Goal: Complete application form: Complete application form

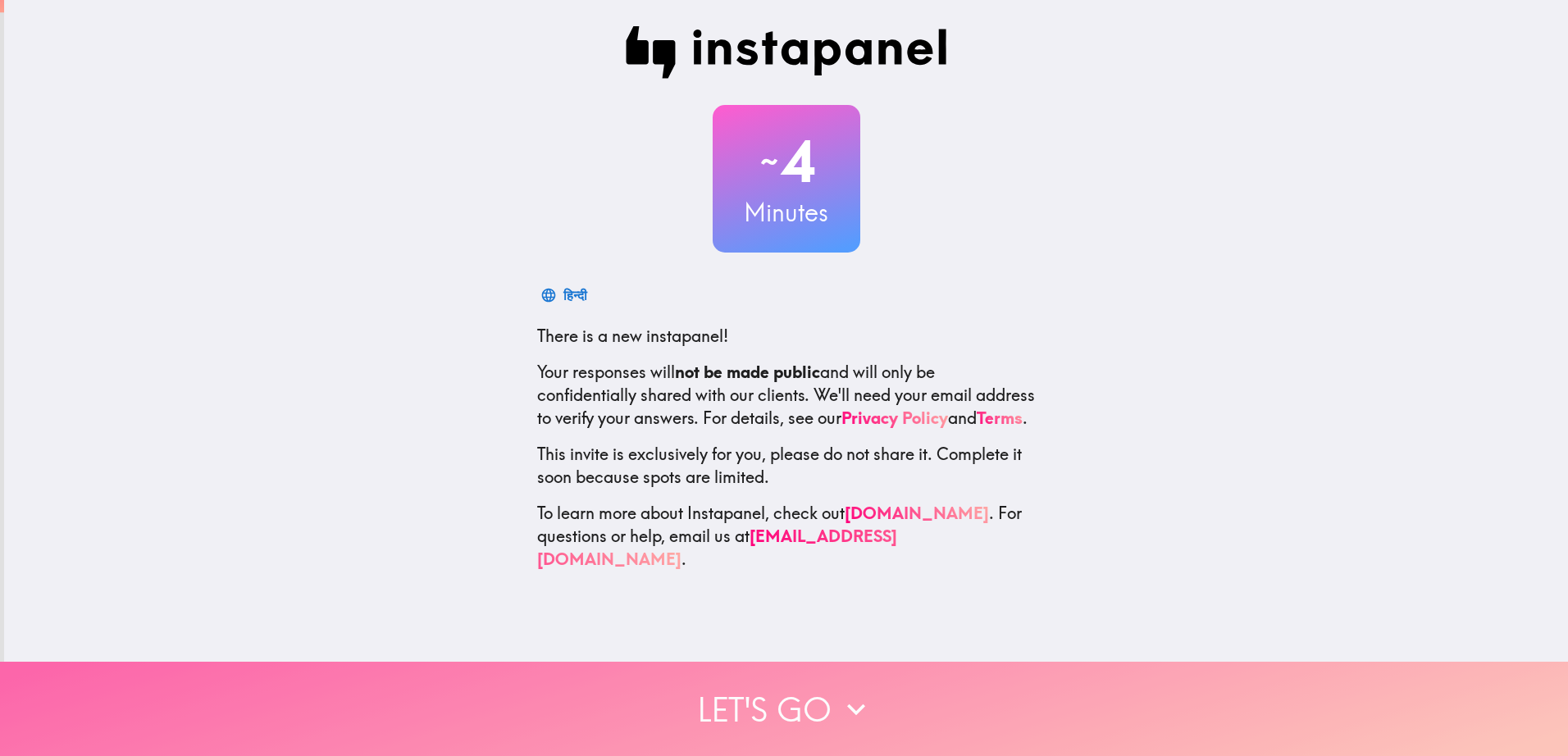
click at [825, 700] on button "Let's go" at bounding box center [784, 709] width 1568 height 95
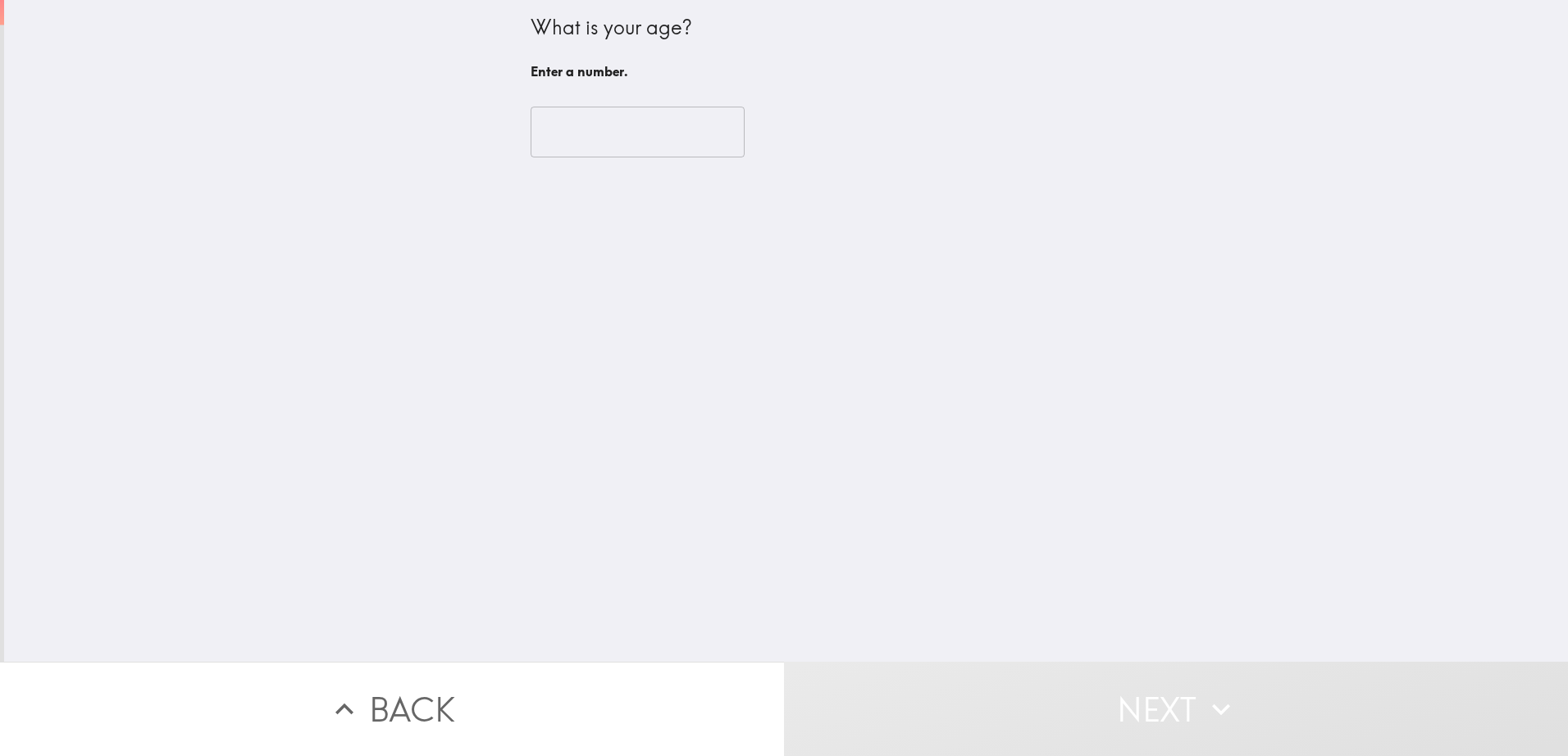
click at [577, 142] on input "number" at bounding box center [638, 132] width 214 height 51
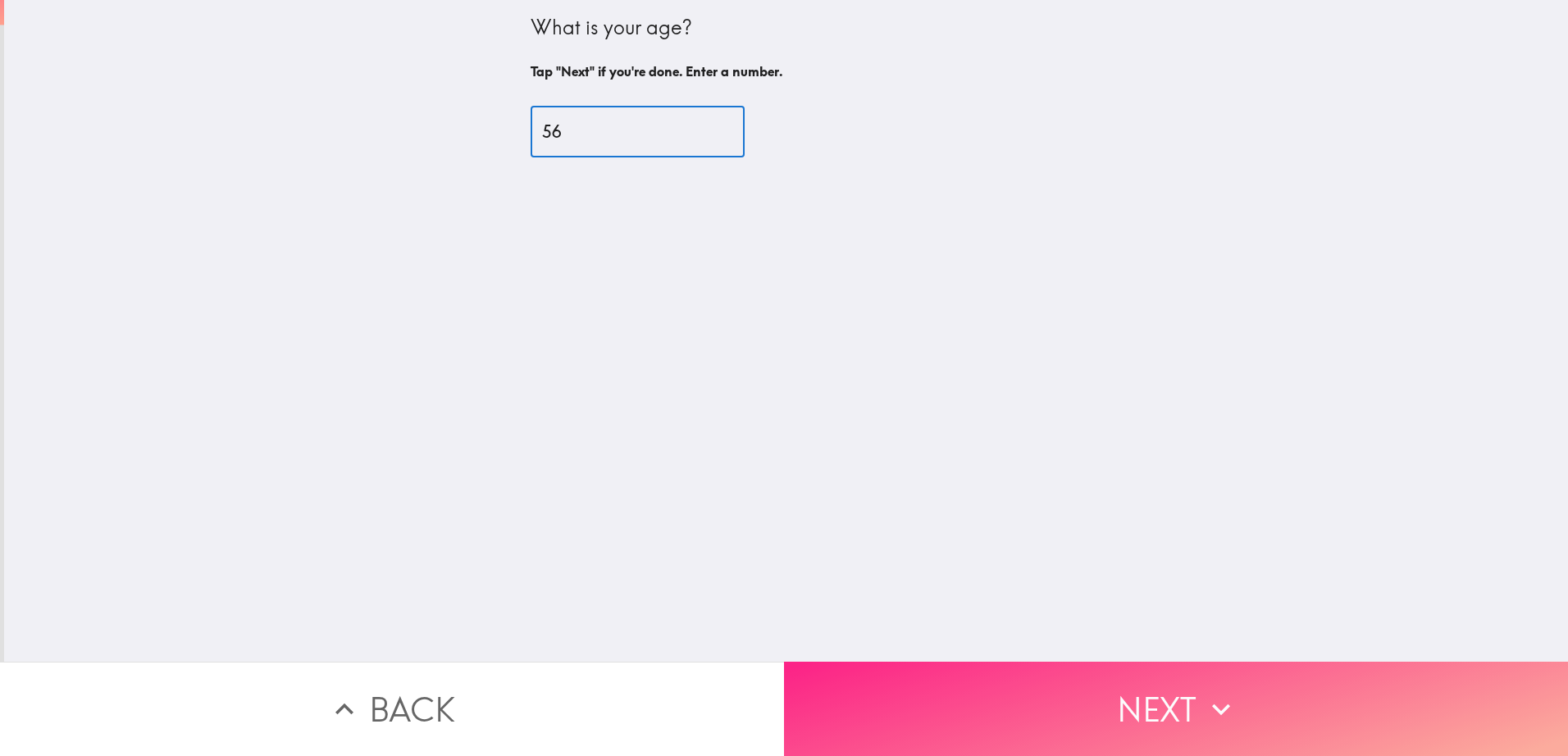
type input "56"
click at [1004, 684] on button "Next" at bounding box center [1176, 709] width 784 height 95
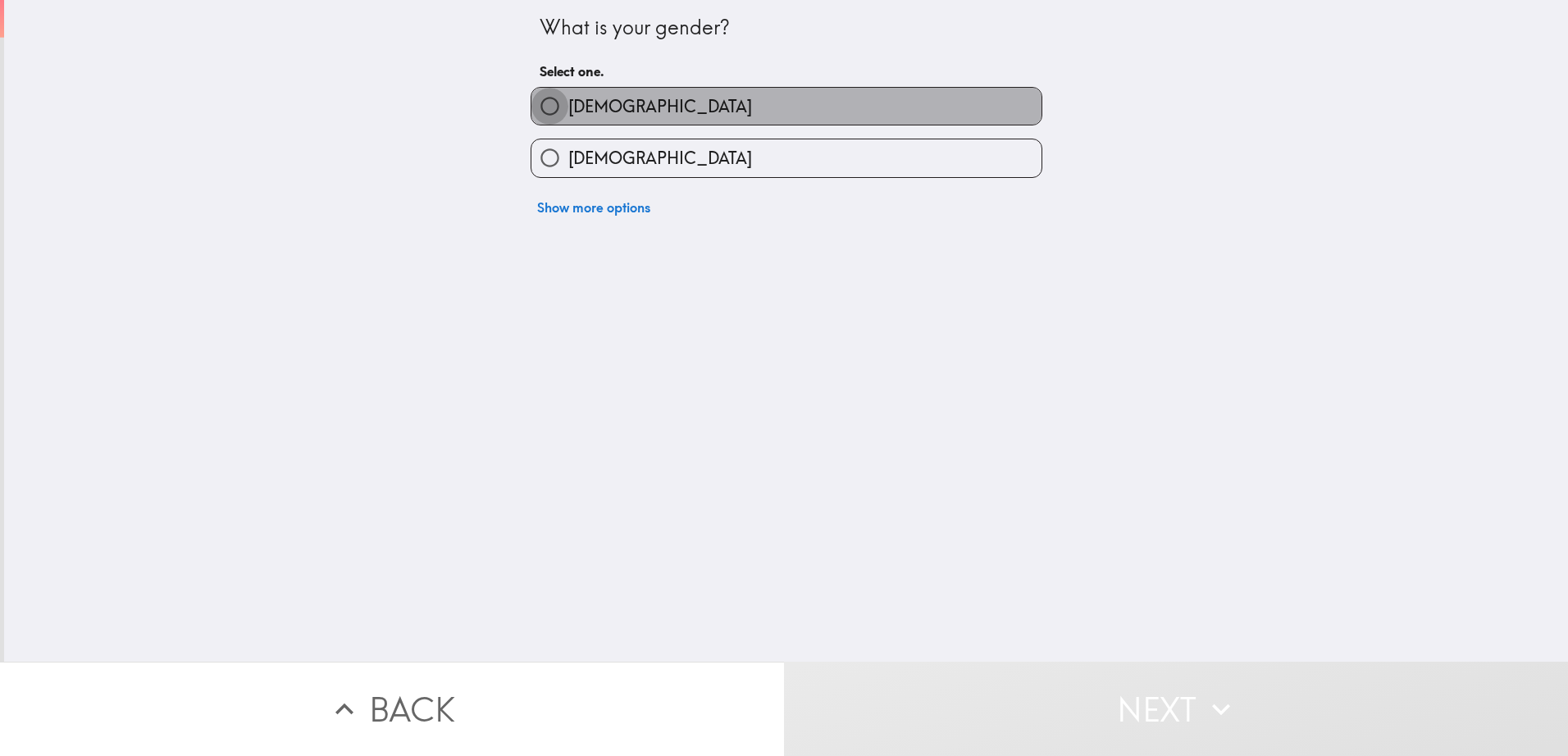
click at [540, 107] on input "[DEMOGRAPHIC_DATA]" at bounding box center [550, 106] width 37 height 37
radio input "true"
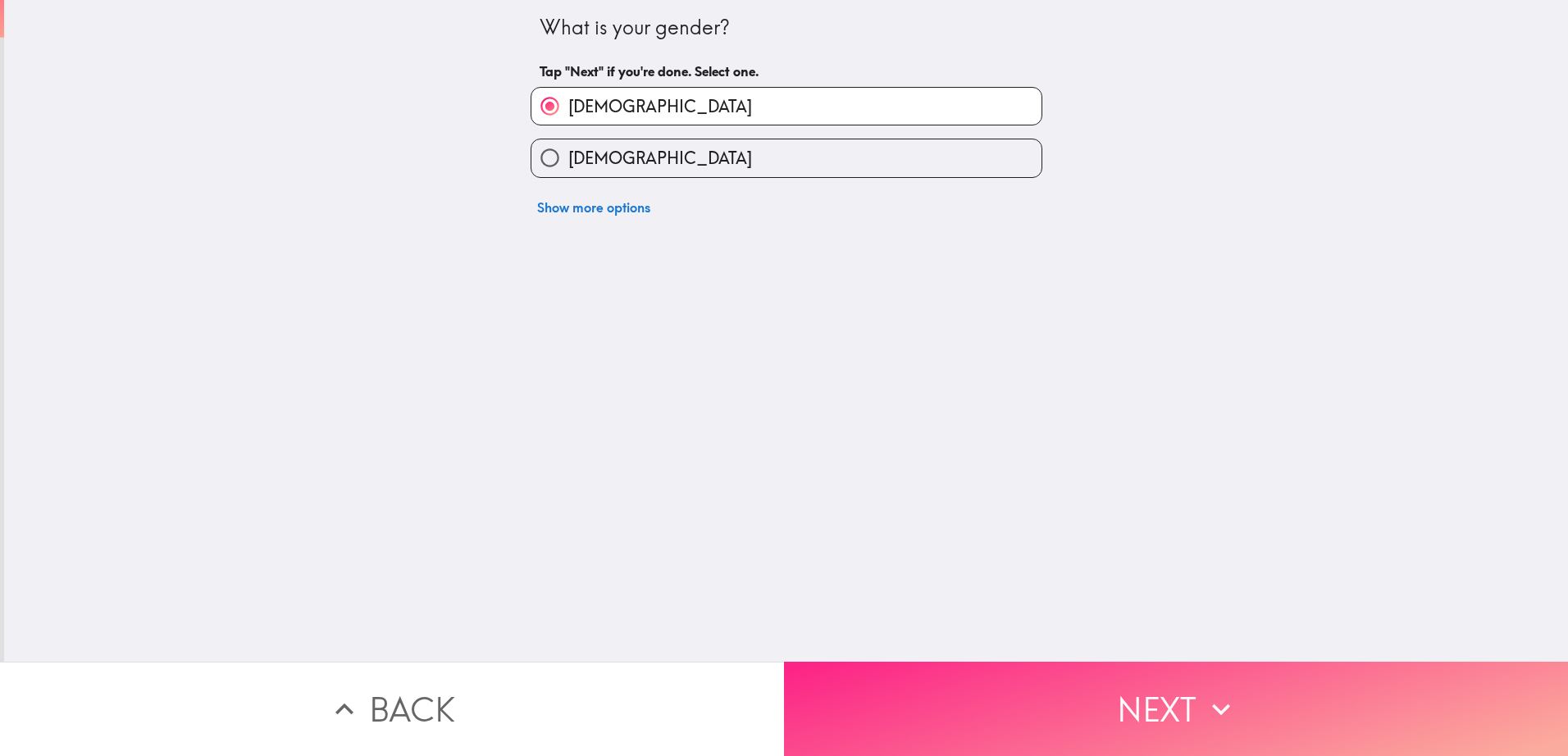
click at [1113, 731] on button "Next" at bounding box center [1176, 709] width 784 height 95
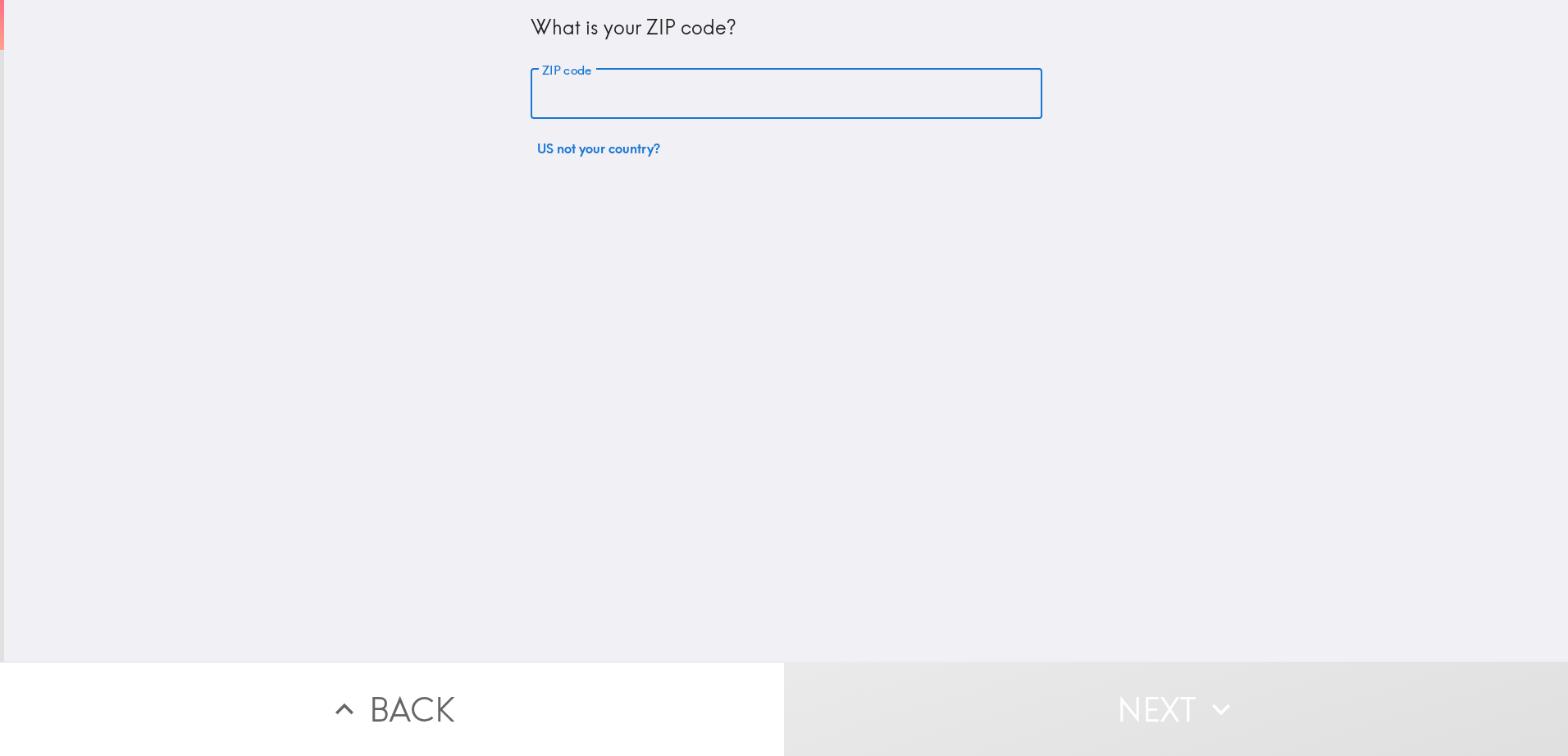
click at [575, 96] on input "ZIP code" at bounding box center [787, 95] width 512 height 51
type input "11373"
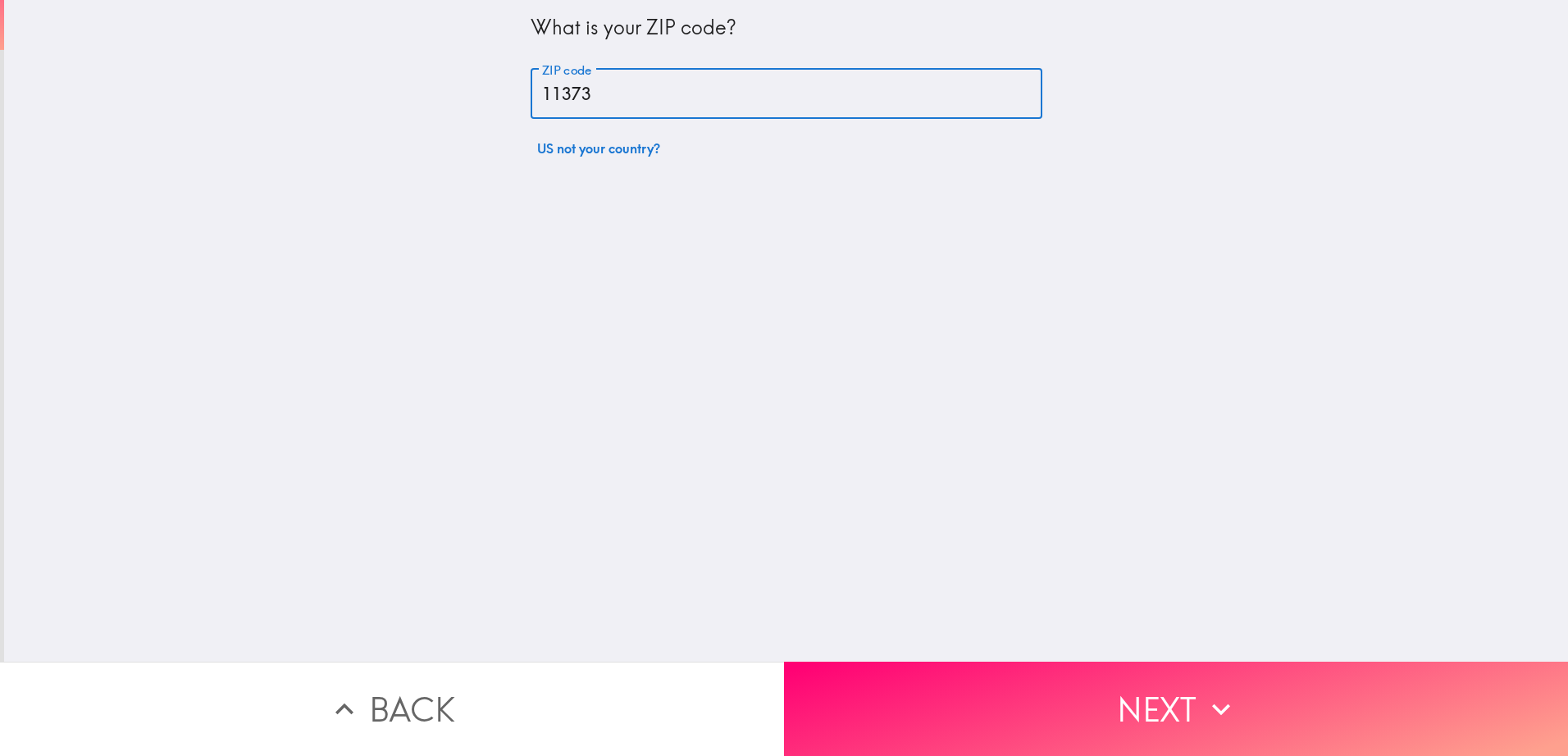
click at [1034, 682] on button "Next" at bounding box center [1176, 709] width 784 height 95
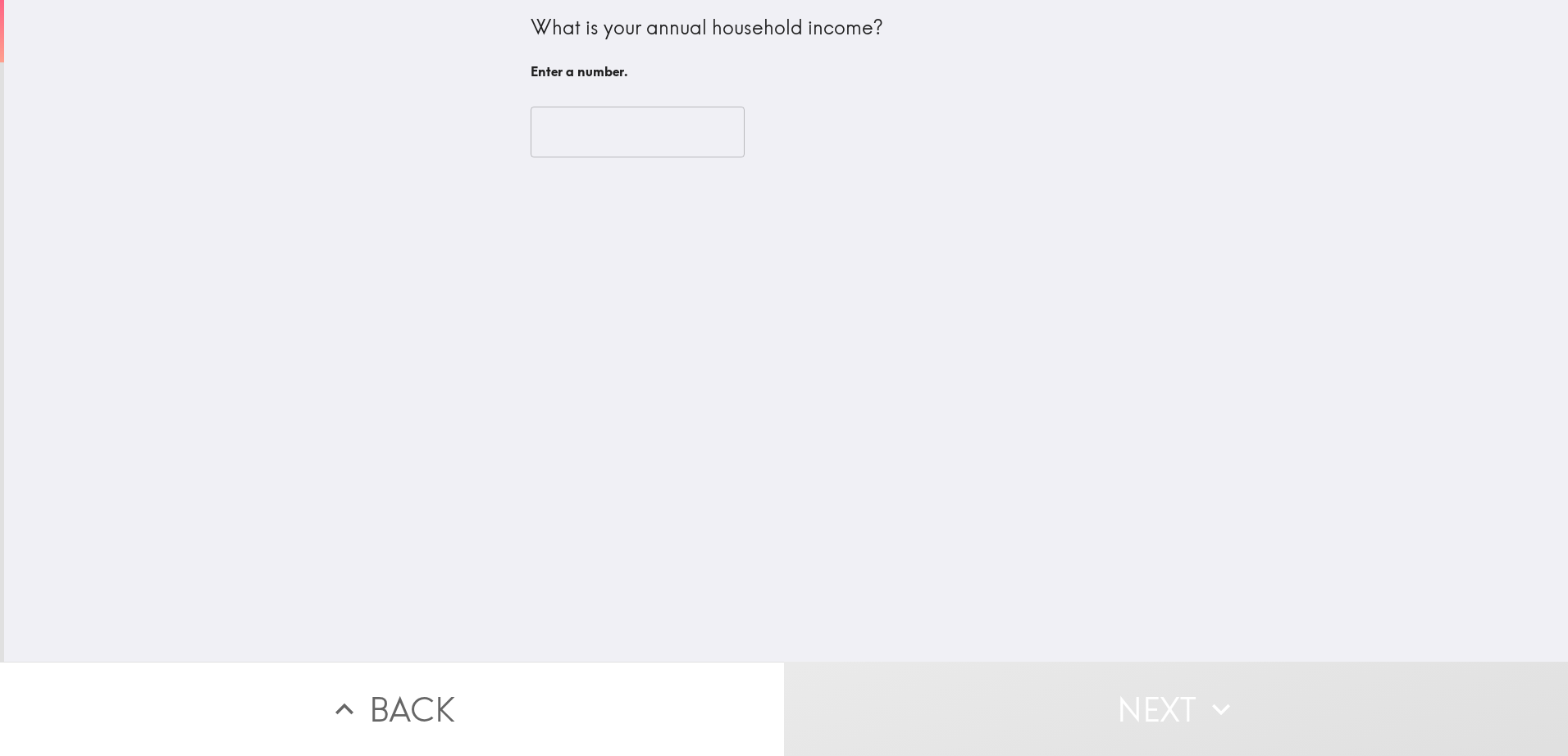
click at [608, 150] on input "number" at bounding box center [638, 132] width 214 height 51
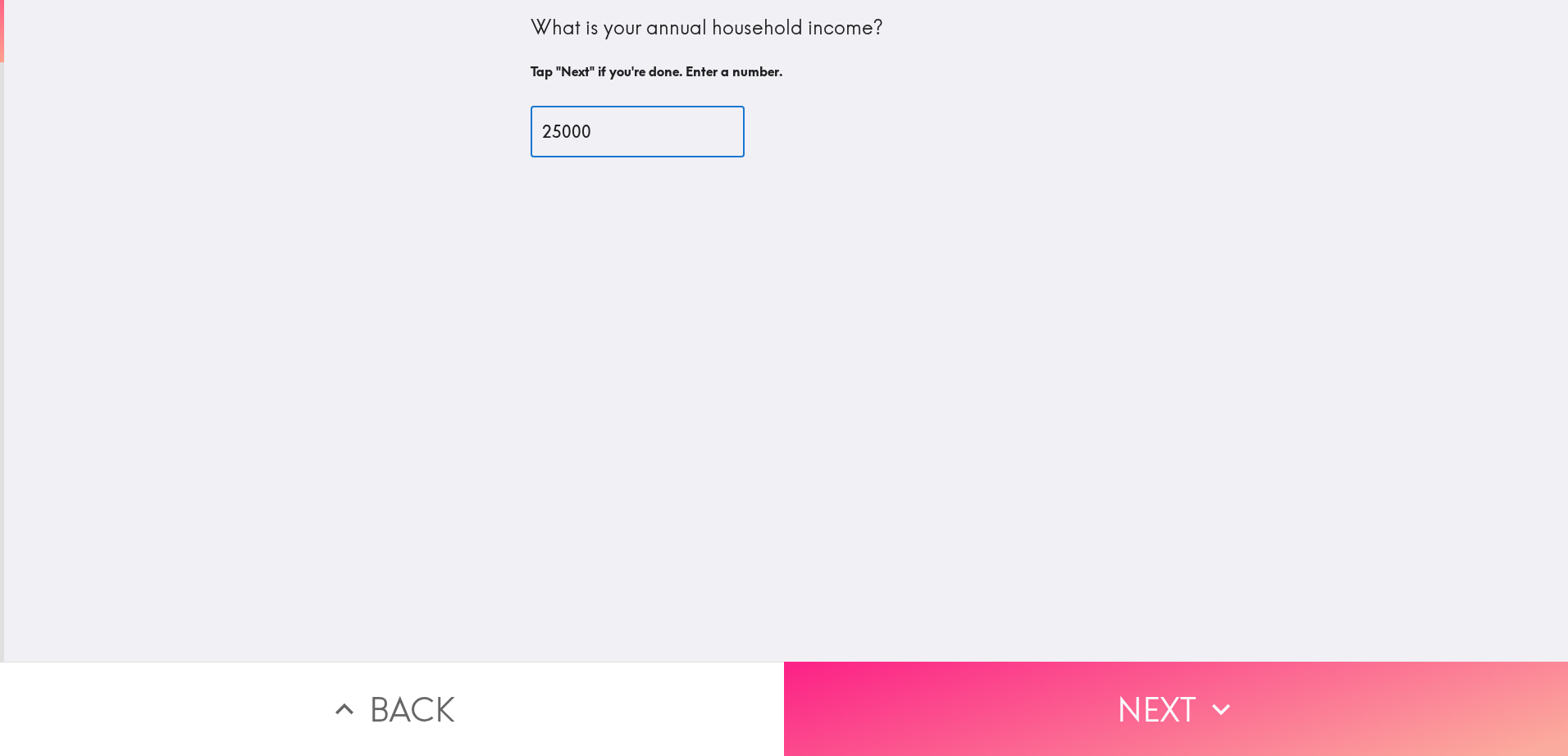
type input "25000"
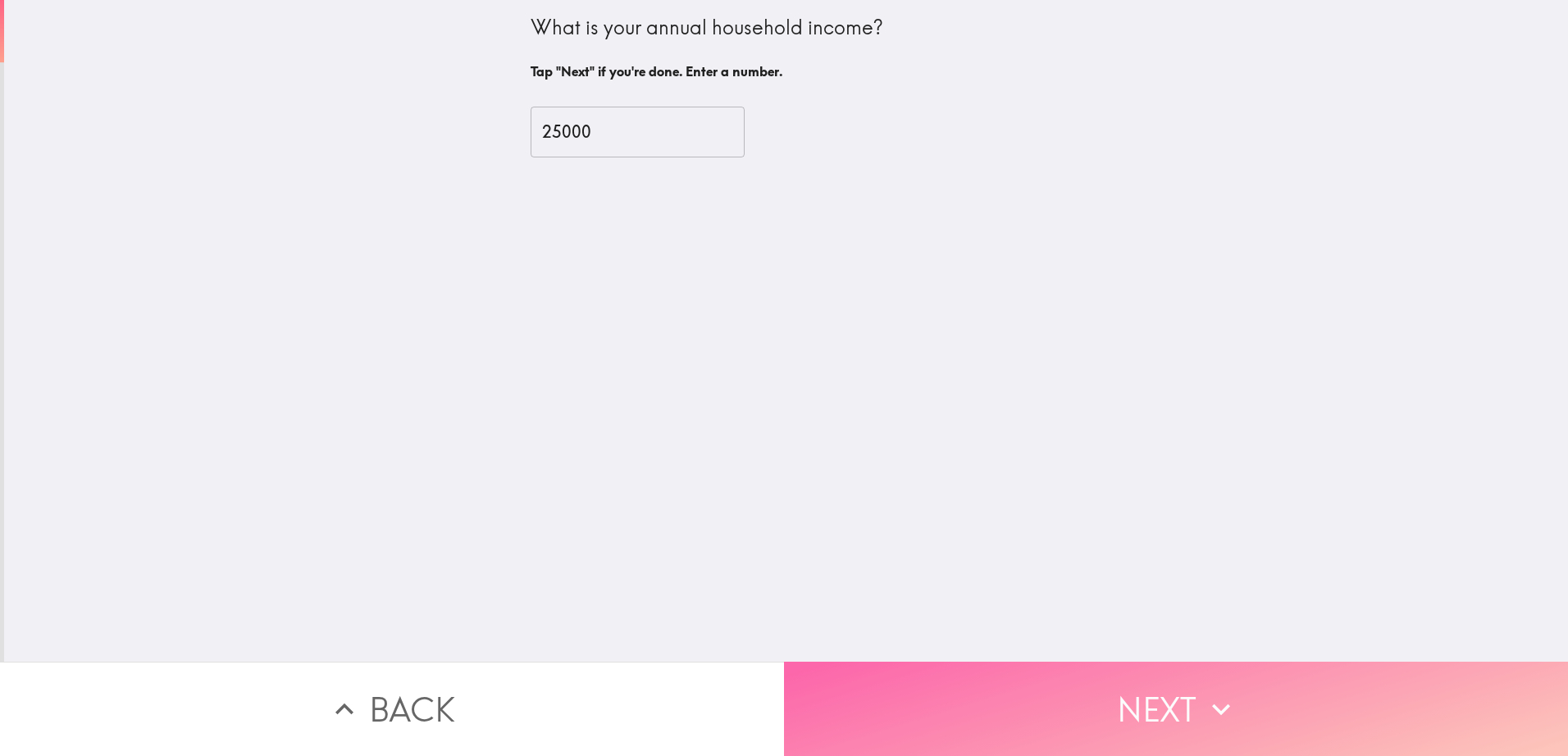
click at [996, 695] on button "Next" at bounding box center [1176, 709] width 784 height 95
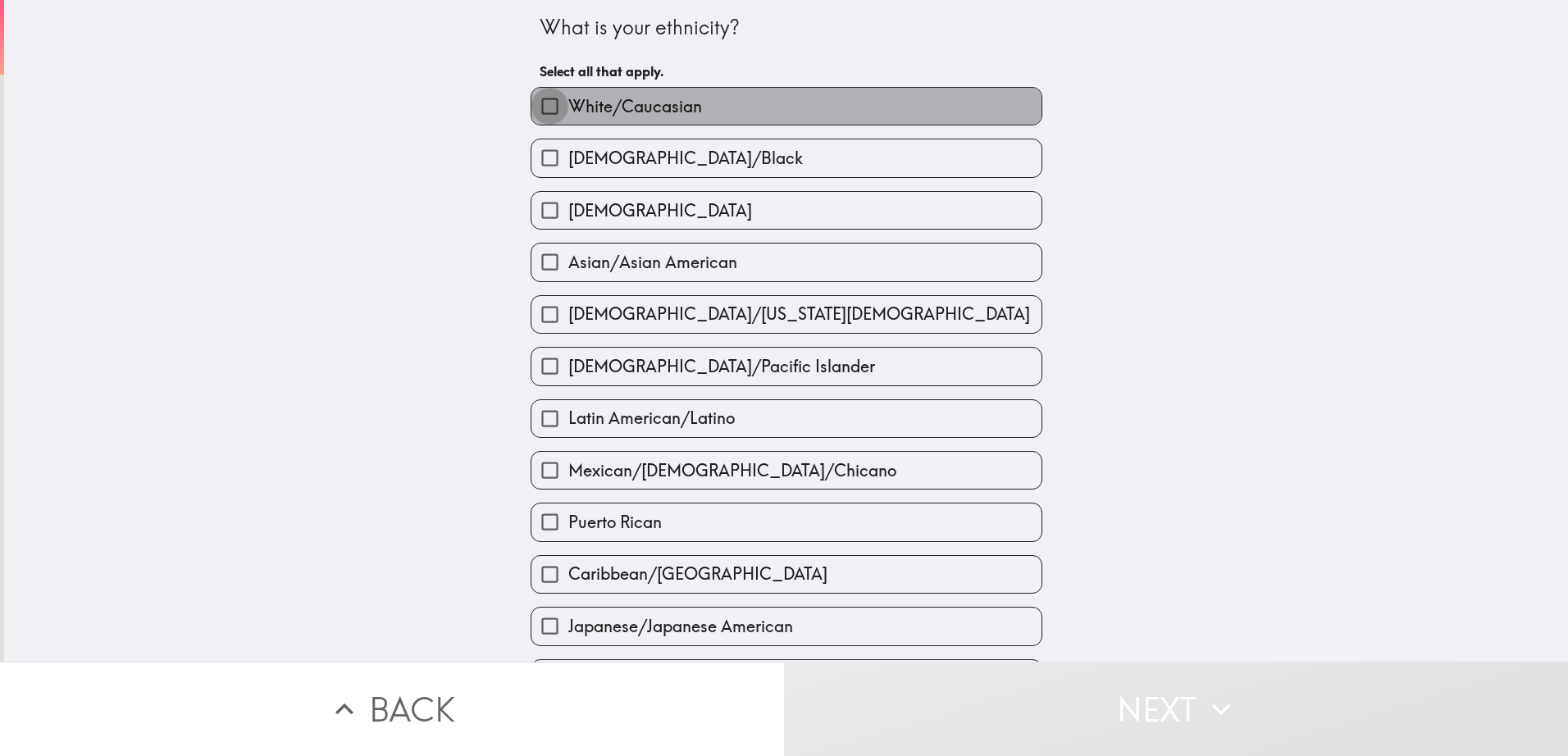
click at [546, 108] on input "White/Caucasian" at bounding box center [550, 106] width 37 height 37
checkbox input "true"
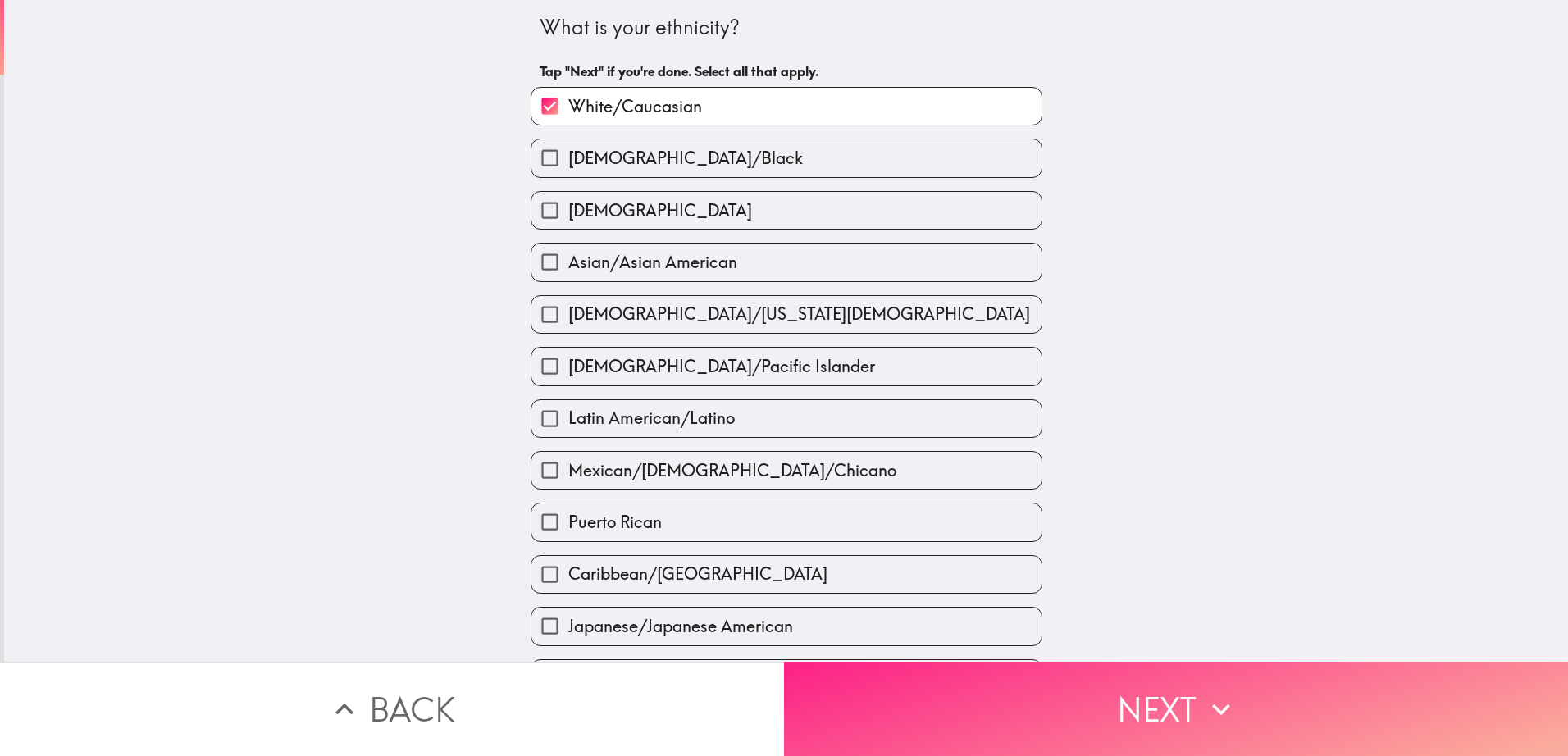
click at [970, 716] on button "Next" at bounding box center [1176, 709] width 784 height 95
